Goal: Task Accomplishment & Management: Manage account settings

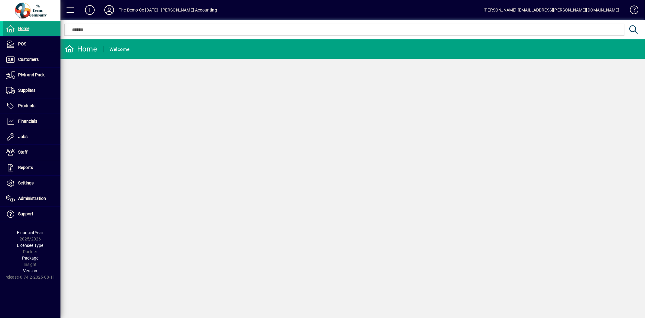
click at [108, 8] on icon at bounding box center [109, 10] width 12 height 10
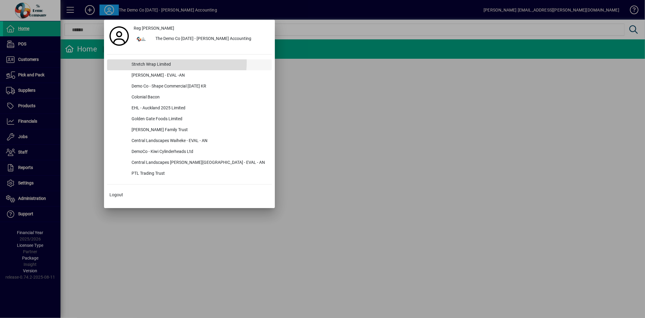
click at [163, 62] on div "Stretch Wrap Limited" at bounding box center [199, 64] width 145 height 11
